Goal: Check status: Check status

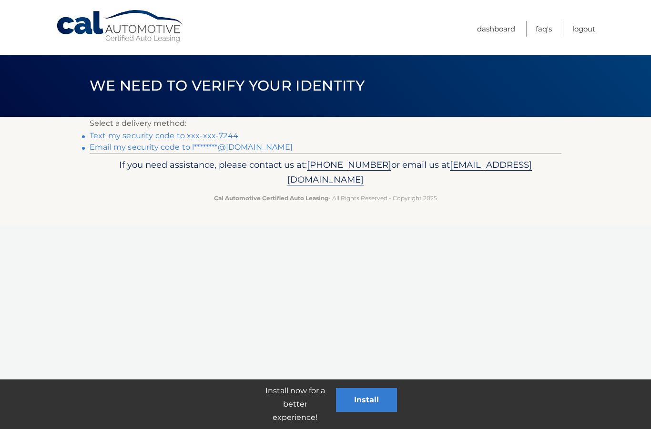
click at [252, 148] on link "Email my security code to l********@gmail.com" at bounding box center [191, 147] width 203 height 9
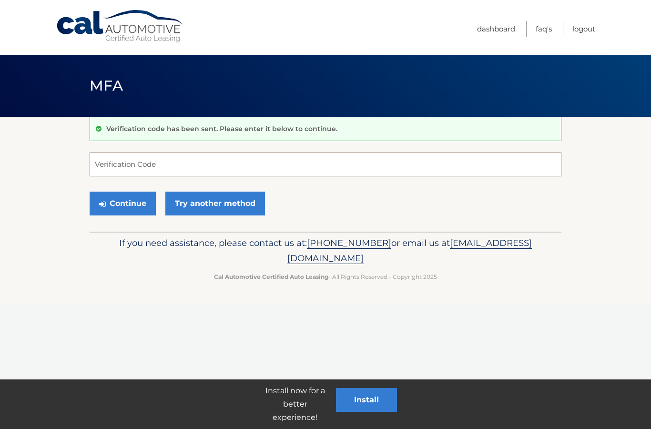
click at [346, 166] on input "Verification Code" at bounding box center [326, 165] width 472 height 24
click at [304, 168] on input "Verification Code" at bounding box center [326, 165] width 472 height 24
type input "194872"
click at [130, 206] on button "Continue" at bounding box center [123, 204] width 66 height 24
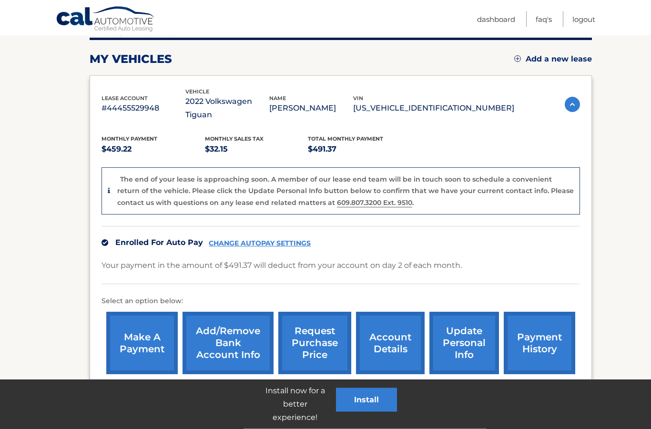
scroll to position [131, 0]
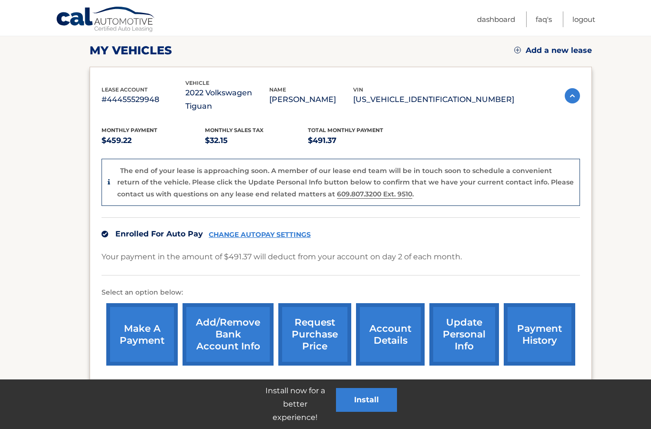
click at [312, 314] on link "request purchase price" at bounding box center [314, 334] width 73 height 62
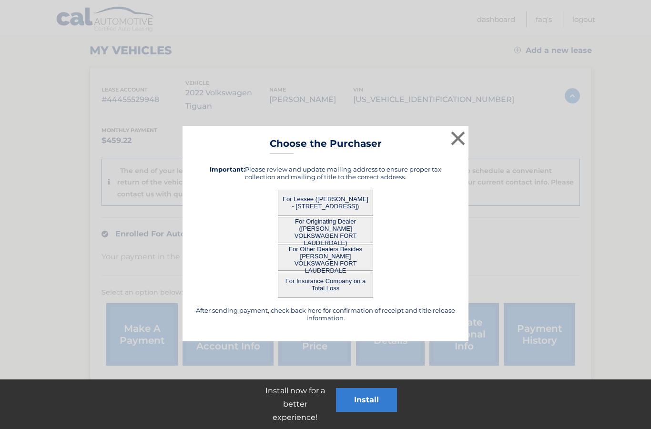
click at [350, 202] on button "For Lessee (LILIYA BEKTEVA - 3731 N Country Club Dr, PH 22, Aventura, FL 33180)" at bounding box center [325, 203] width 95 height 26
click at [333, 198] on button "For Lessee (LILIYA BEKTEVA - 3731 N Country Club Dr, PH 22, Aventura, FL 33180)" at bounding box center [325, 203] width 95 height 26
click at [347, 203] on button "For Lessee (LILIYA BEKTEVA - 3731 N Country Club Dr, PH 22, Aventura, FL 33180)" at bounding box center [325, 203] width 95 height 26
click at [346, 202] on button "For Lessee ([PERSON_NAME] - [STREET_ADDRESS])" at bounding box center [325, 203] width 95 height 26
click at [341, 205] on button "For Lessee ([PERSON_NAME] - [STREET_ADDRESS])" at bounding box center [325, 203] width 95 height 26
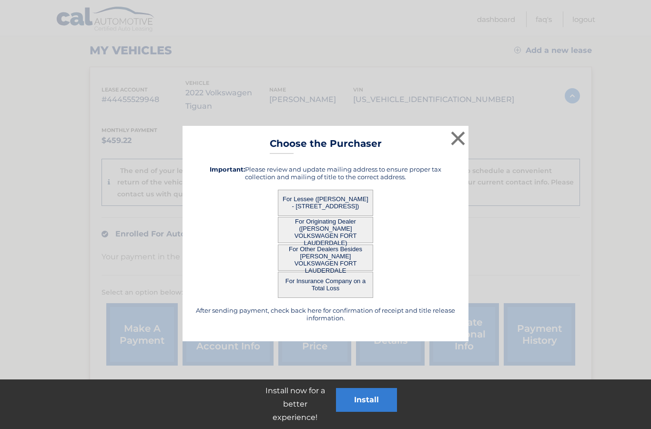
click at [341, 205] on button "For Lessee ([PERSON_NAME] - [STREET_ADDRESS])" at bounding box center [325, 203] width 95 height 26
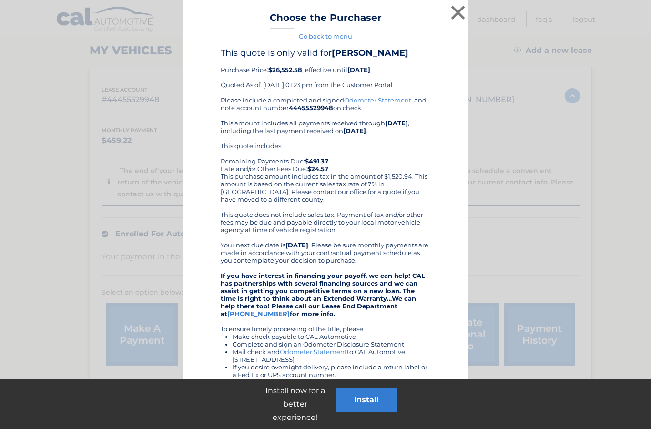
click at [348, 204] on div "Please include a completed and signed Odometer Statement , and note account num…" at bounding box center [326, 275] width 210 height 359
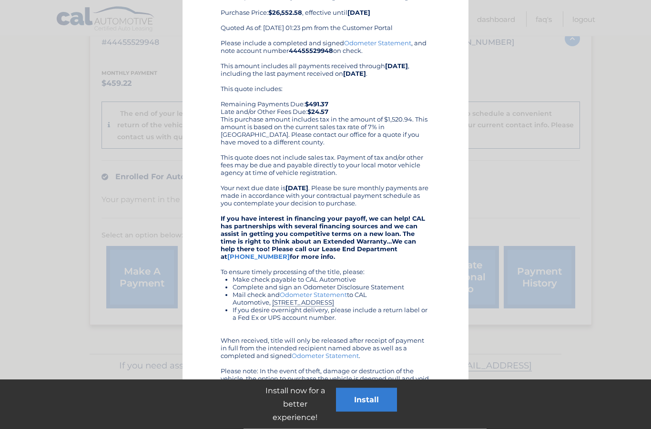
scroll to position [202, 0]
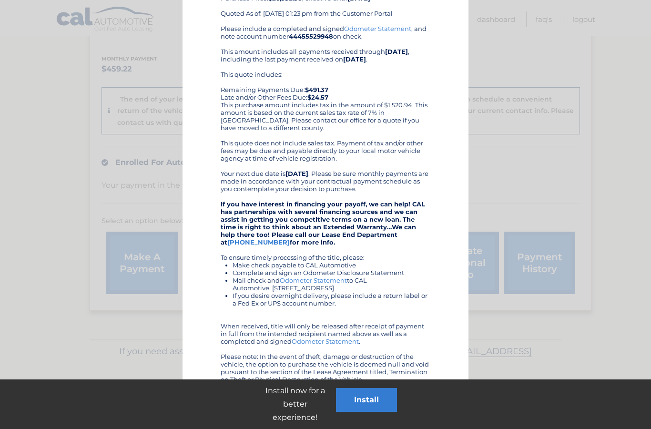
click at [245, 400] on link "Print" at bounding box center [251, 403] width 61 height 24
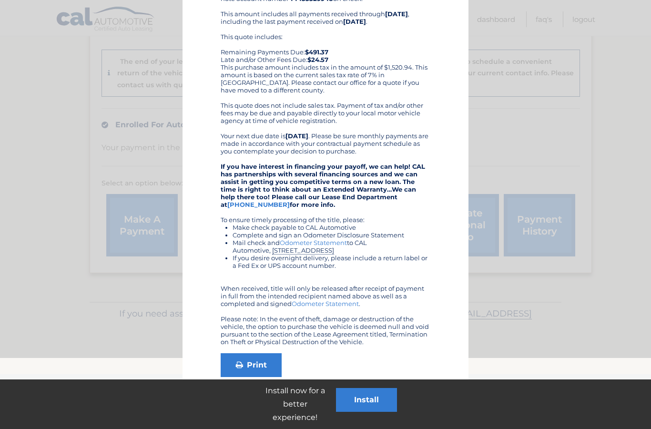
click at [531, 133] on div "× Choose the Purchaser Go back to menu After sending payment, check back here f…" at bounding box center [326, 160] width 644 height 538
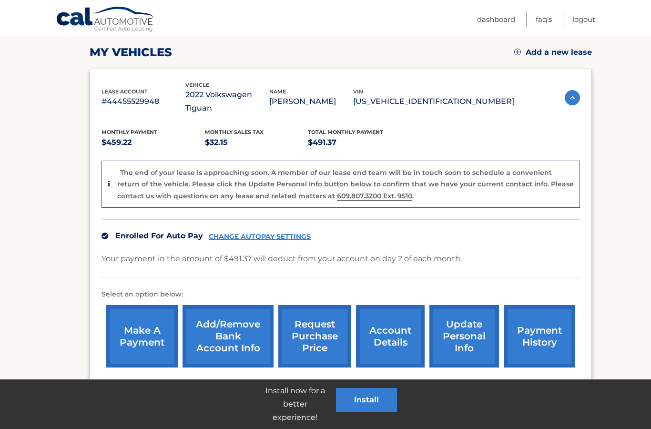
scroll to position [131, 0]
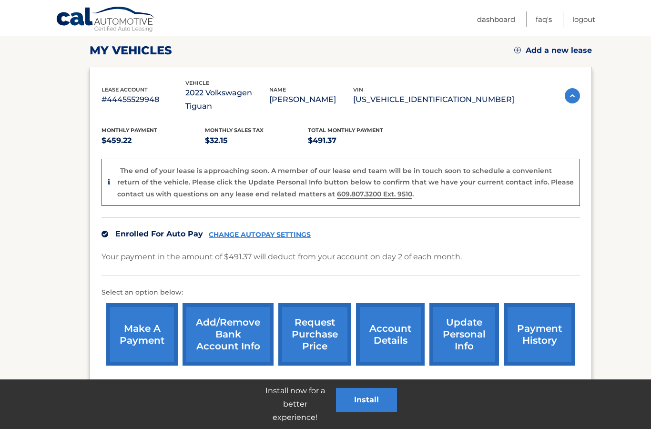
click at [386, 318] on link "account details" at bounding box center [390, 334] width 69 height 62
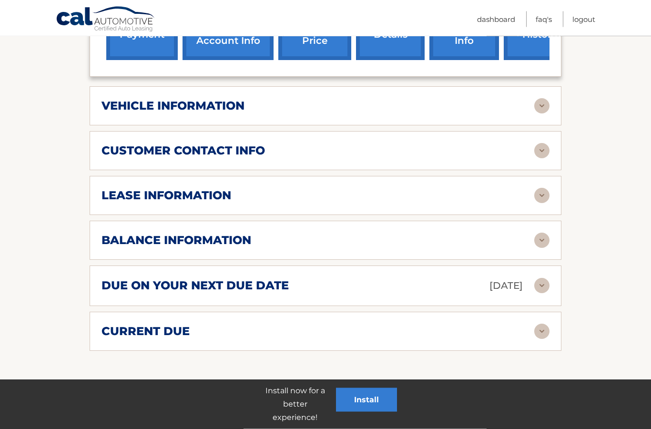
scroll to position [391, 0]
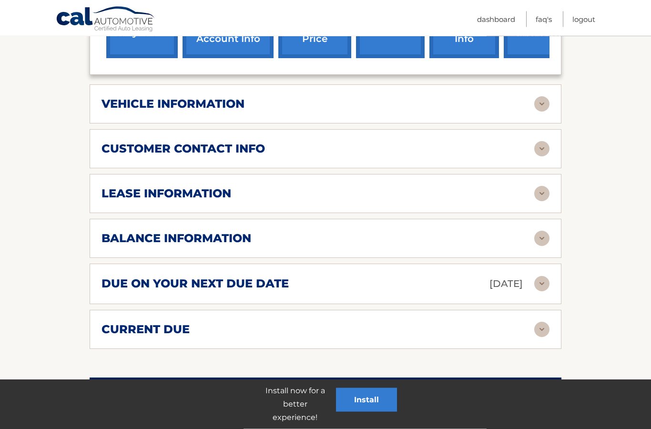
click at [542, 241] on img at bounding box center [541, 238] width 15 height 15
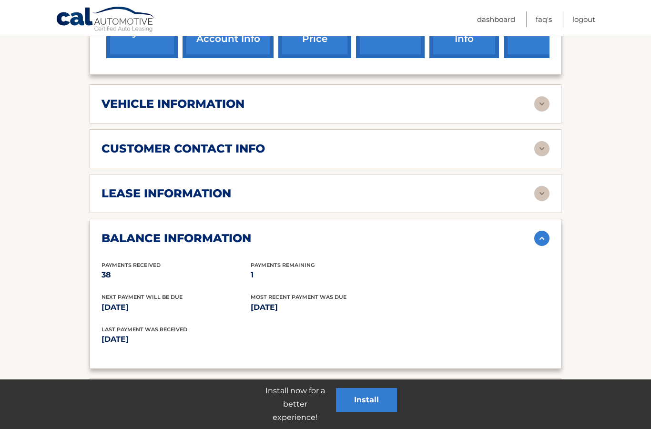
click at [517, 236] on div "balance information" at bounding box center [318, 238] width 433 height 14
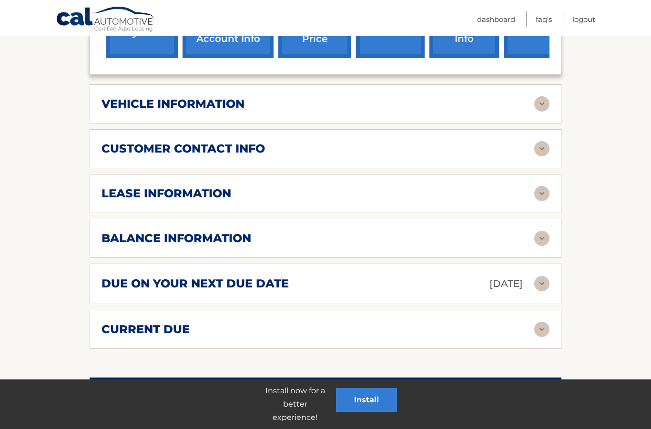
click at [431, 281] on div "due on your next due date Sep 02, 2025" at bounding box center [318, 284] width 433 height 17
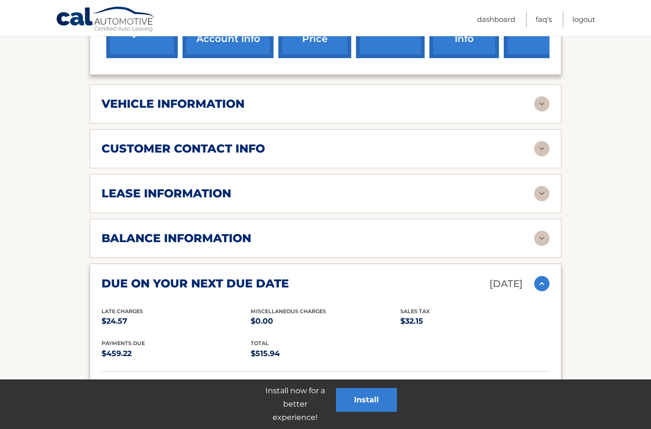
click at [537, 277] on img at bounding box center [541, 283] width 15 height 15
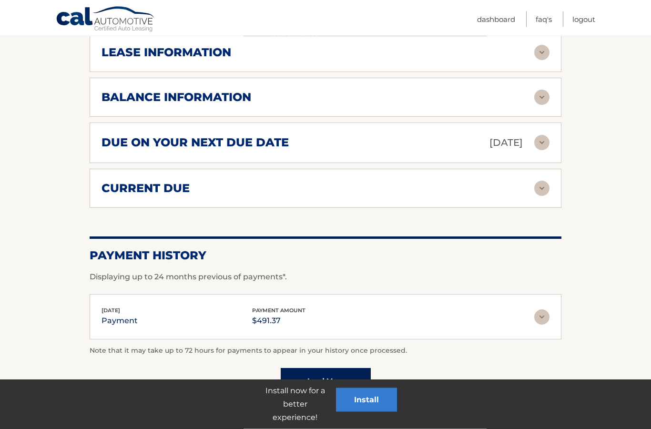
scroll to position [533, 0]
click at [480, 306] on div "Aug 04, 2025 payment payment amount $491.37" at bounding box center [318, 316] width 433 height 21
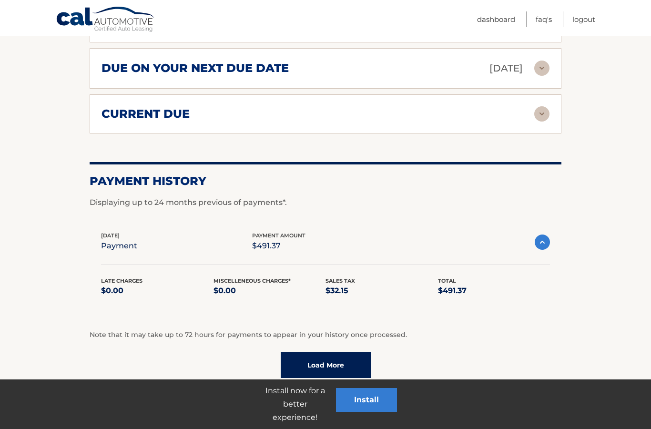
scroll to position [606, 0]
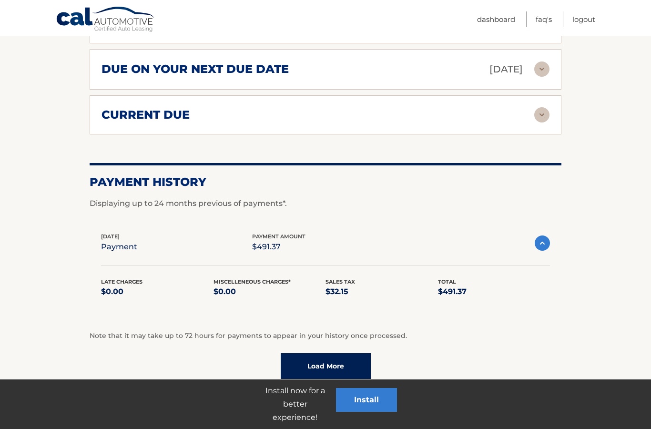
click at [327, 365] on link "Load More" at bounding box center [326, 366] width 90 height 26
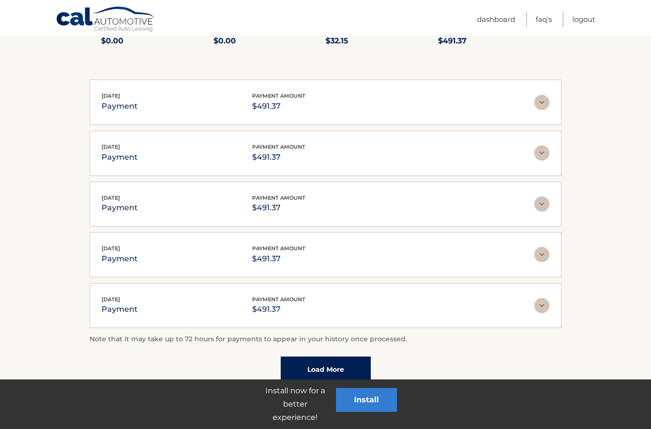
scroll to position [859, 0]
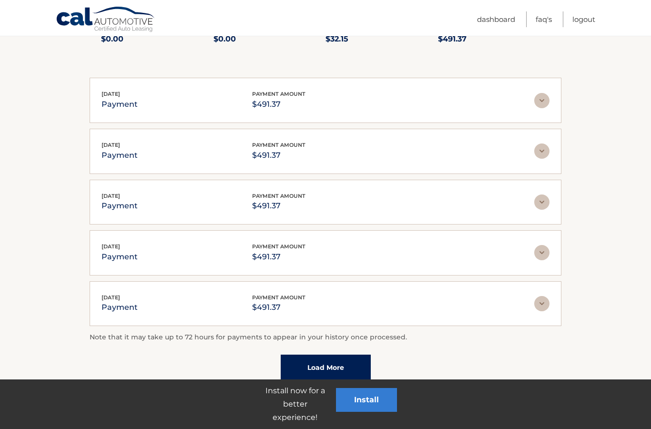
click at [337, 363] on link "Load More" at bounding box center [326, 368] width 90 height 26
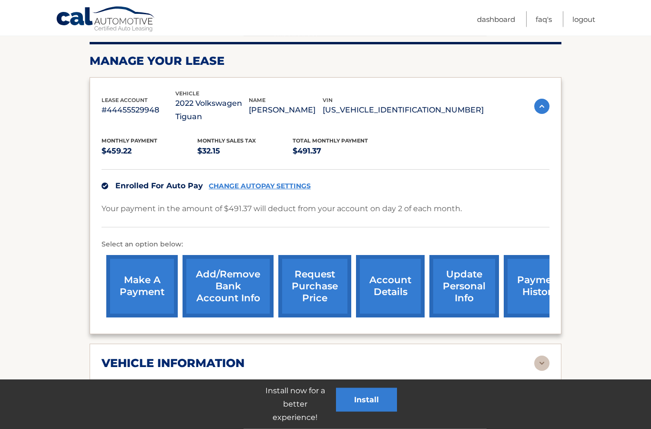
scroll to position [123, 0]
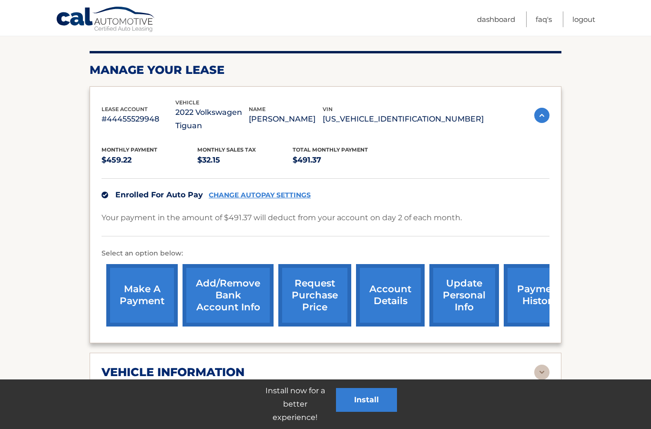
click at [523, 297] on link "payment history" at bounding box center [540, 295] width 72 height 62
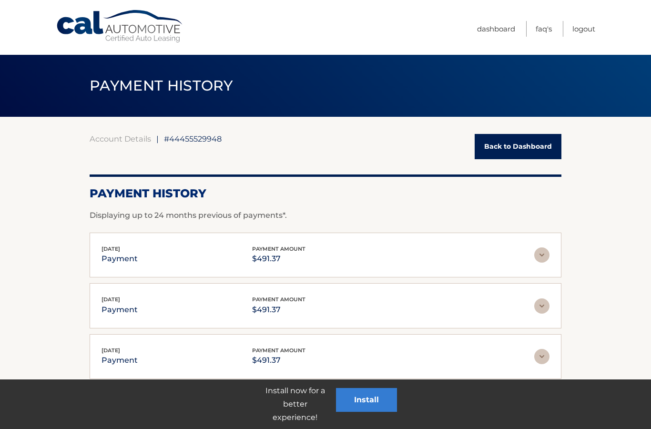
click at [493, 25] on link "Dashboard" at bounding box center [496, 29] width 38 height 16
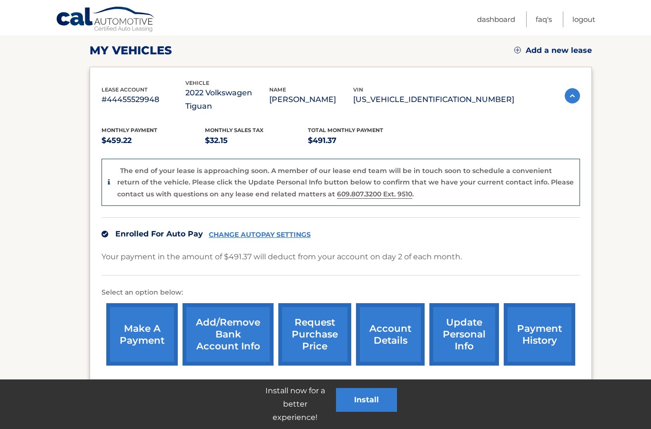
scroll to position [169, 0]
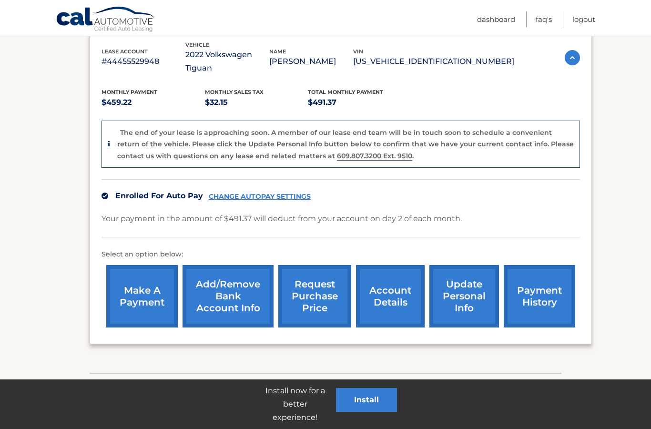
click at [599, 261] on section "my vehicles Add a new lease lease account #44455529948 vehicle 2022 Volkswagen …" at bounding box center [325, 160] width 651 height 425
click at [278, 380] on div "Install now for a better experience! Install" at bounding box center [325, 405] width 651 height 50
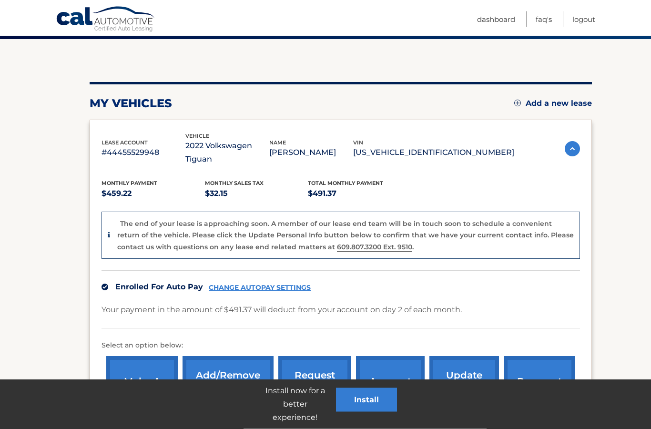
scroll to position [131, 0]
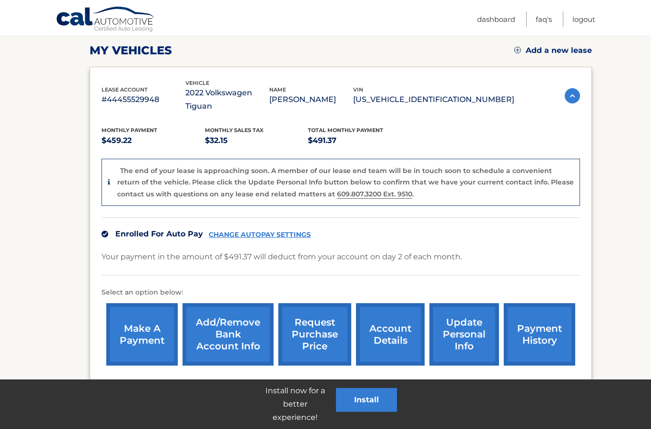
click at [370, 412] on button "Install" at bounding box center [366, 400] width 61 height 24
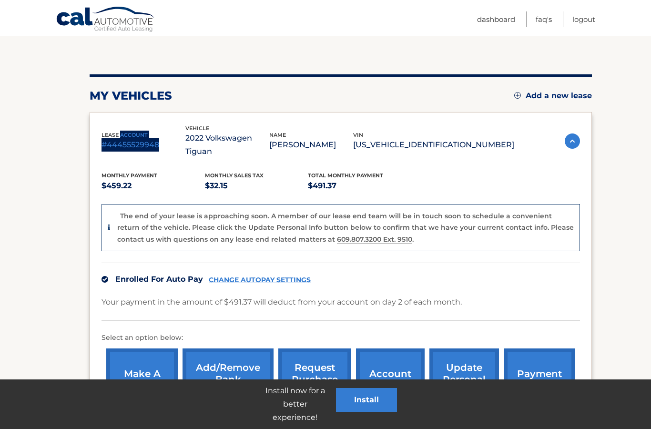
scroll to position [0, 0]
